Goal: Transaction & Acquisition: Purchase product/service

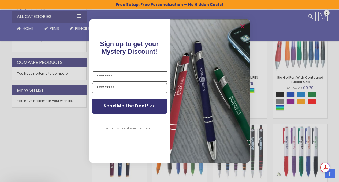
scroll to position [306, 0]
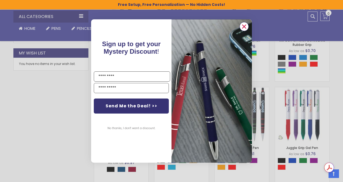
click at [242, 26] on circle "Close dialog" at bounding box center [244, 27] width 8 height 8
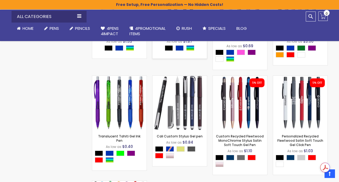
scroll to position [1358, 0]
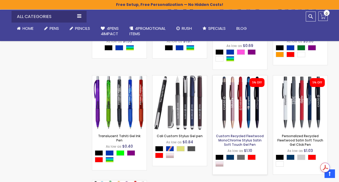
click at [235, 133] on link "Custom Recycled Fleetwood MonoChrome Stylus Satin Soft Touch Gel Pen" at bounding box center [240, 139] width 48 height 13
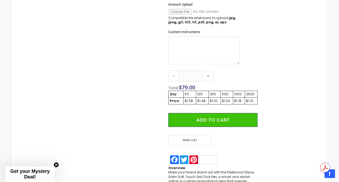
scroll to position [311, 0]
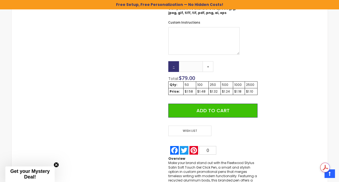
click at [173, 64] on link "-" at bounding box center [173, 66] width 11 height 11
